Goal: Information Seeking & Learning: Learn about a topic

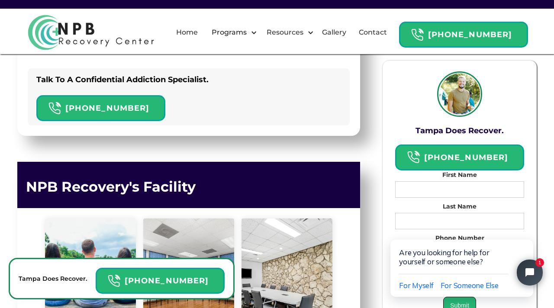
scroll to position [2939, 0]
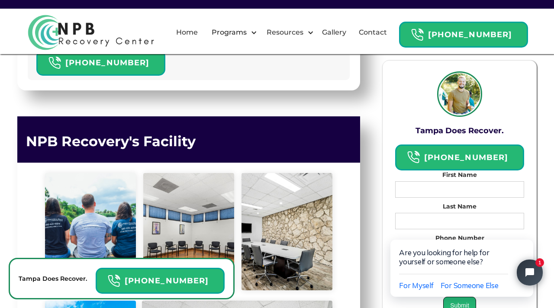
click at [203, 197] on div at bounding box center [188, 231] width 91 height 117
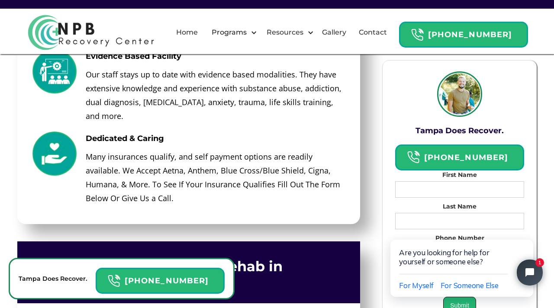
scroll to position [3731, 0]
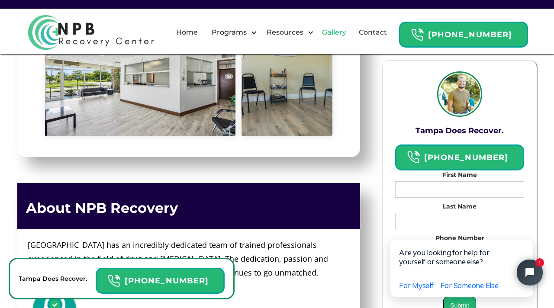
click at [341, 31] on link "Gallery" at bounding box center [334, 33] width 35 height 28
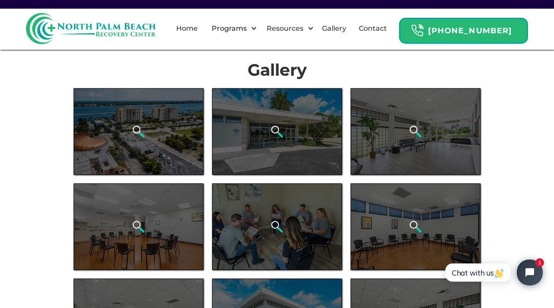
click at [106, 32] on img at bounding box center [91, 28] width 130 height 31
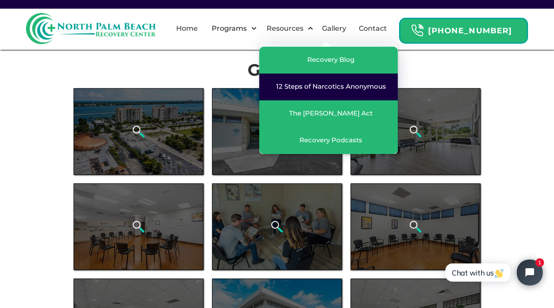
click at [354, 88] on div "12 Steps of Narcotics Anonymous" at bounding box center [331, 86] width 110 height 9
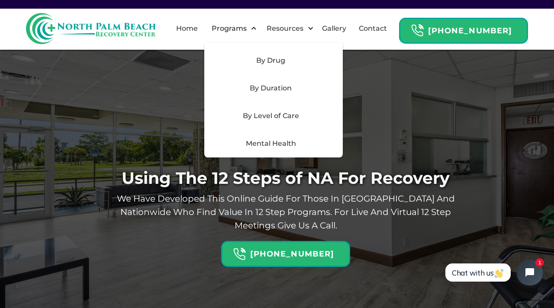
click at [274, 60] on div "By Drug" at bounding box center [270, 60] width 123 height 10
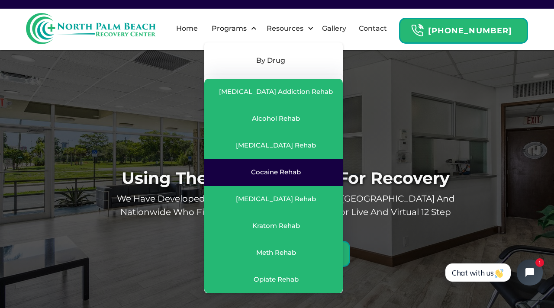
click at [283, 172] on div "Cocaine Rehab" at bounding box center [276, 172] width 50 height 9
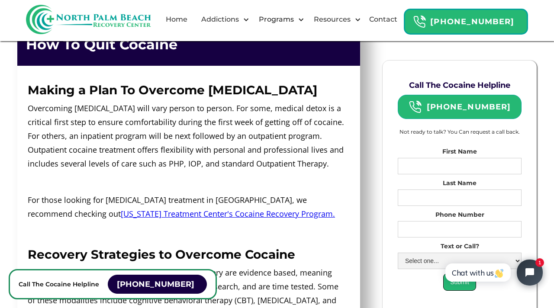
scroll to position [2005, 0]
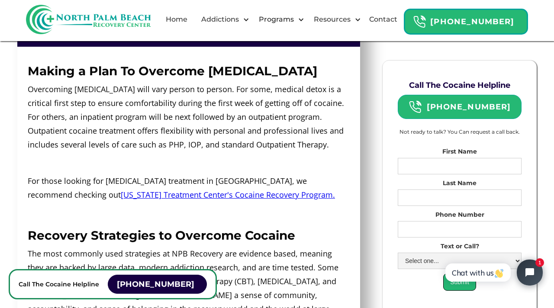
click at [167, 129] on p "Overcoming [MEDICAL_DATA] will vary person to person. For some, medical detox i…" at bounding box center [187, 116] width 318 height 69
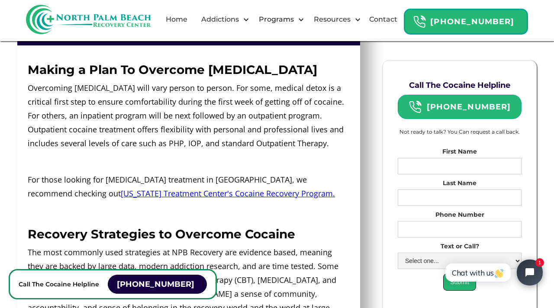
scroll to position [2006, 0]
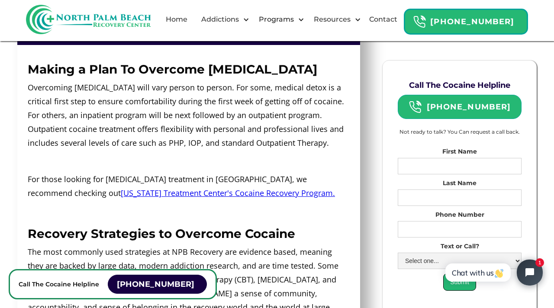
click at [124, 188] on link "Florida Treatment Center's Cocaine Recovery Program." at bounding box center [228, 193] width 214 height 10
